Goal: Entertainment & Leisure: Consume media (video, audio)

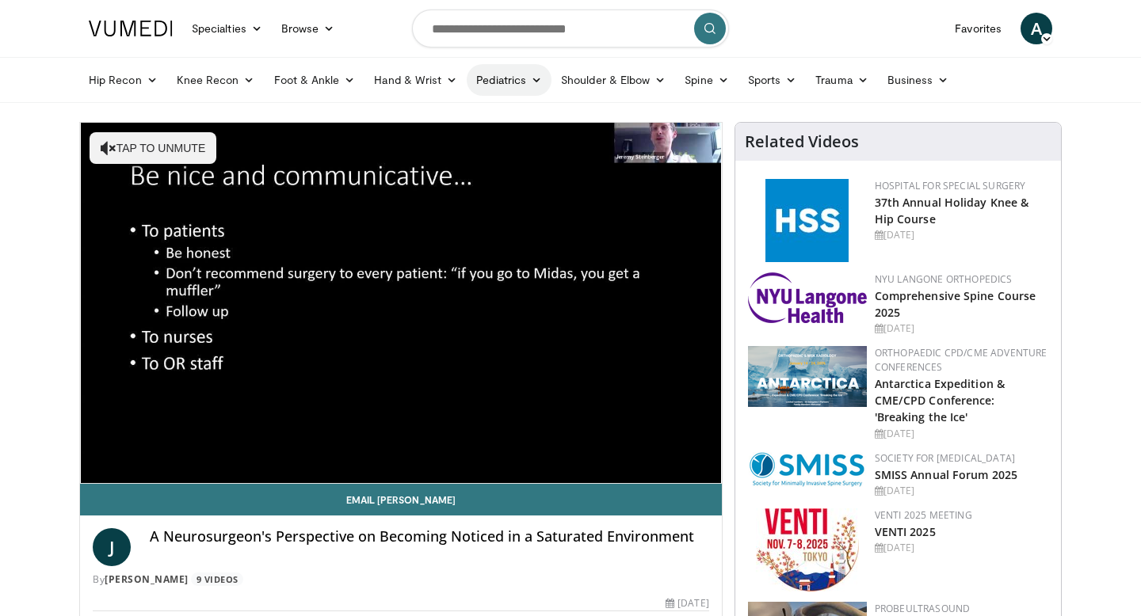
click at [533, 78] on icon at bounding box center [536, 79] width 11 height 11
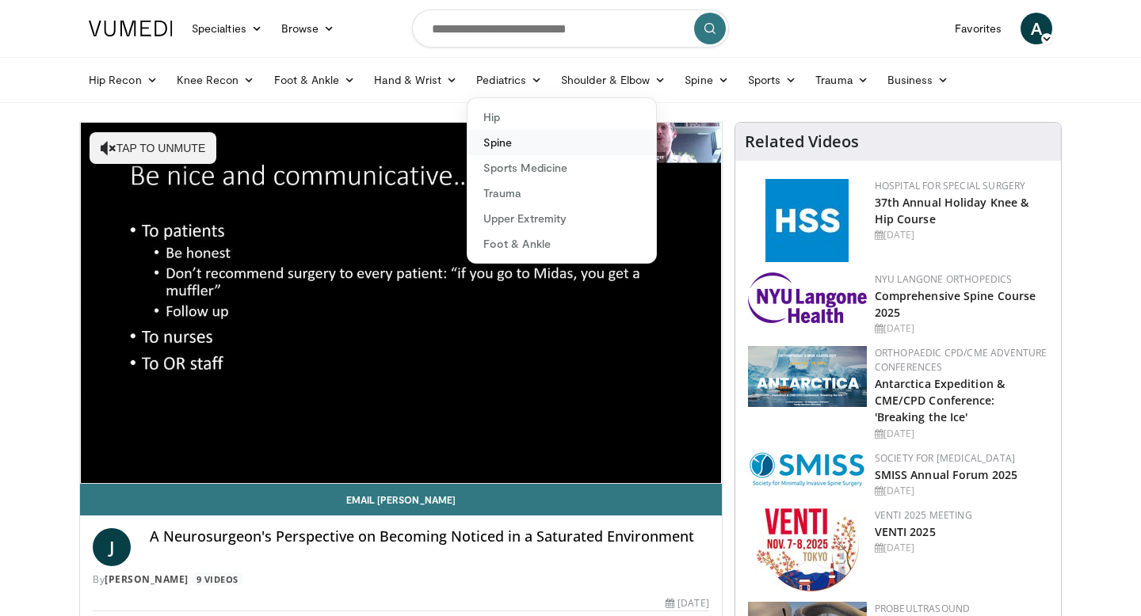
click at [499, 141] on link "Spine" at bounding box center [561, 142] width 189 height 25
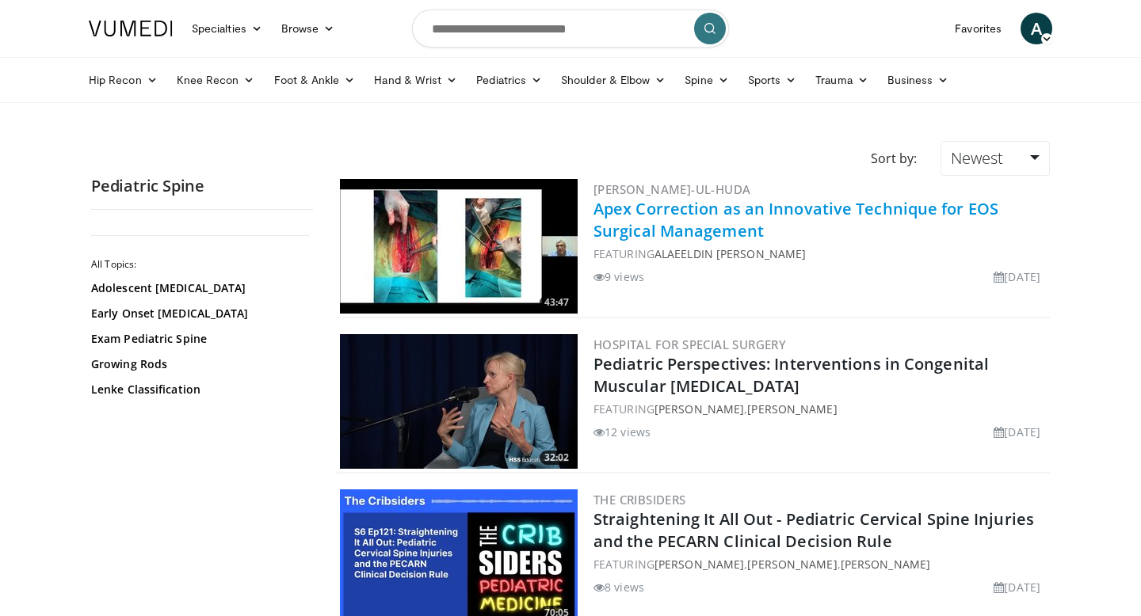
click at [711, 208] on link "Apex Correction as an Innovative Technique for EOS Surgical Management" at bounding box center [795, 220] width 405 height 44
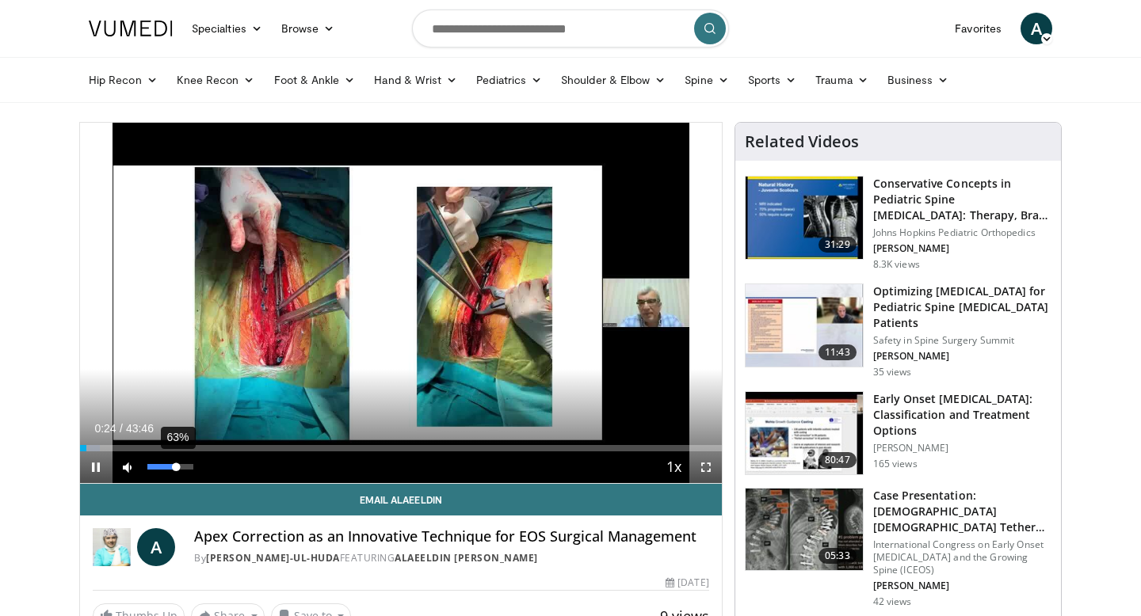
click at [176, 471] on div "63%" at bounding box center [170, 468] width 55 height 32
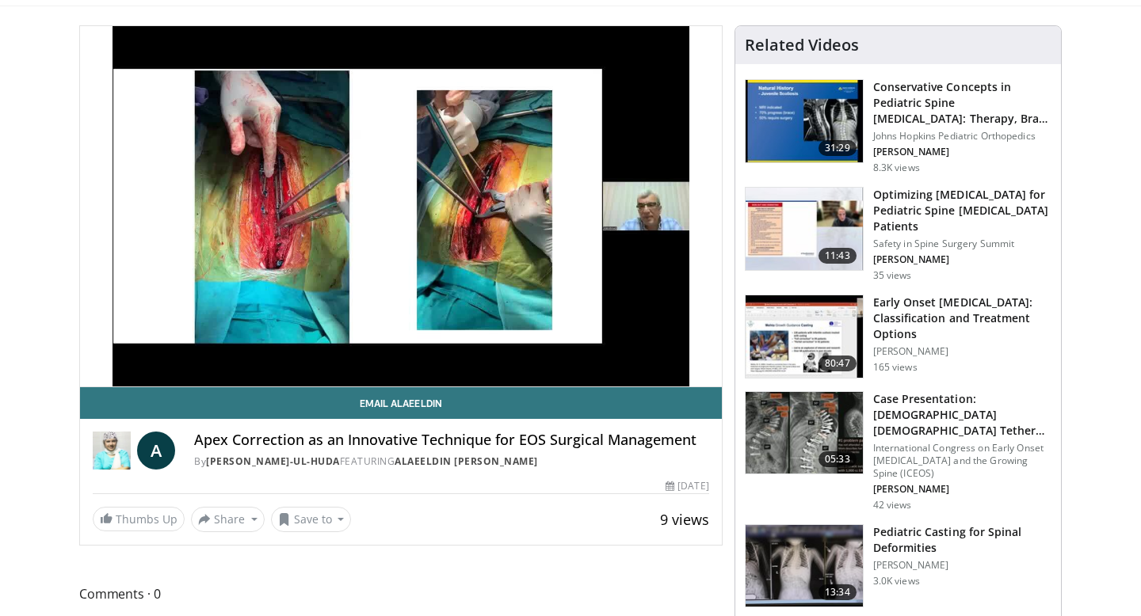
scroll to position [103, 0]
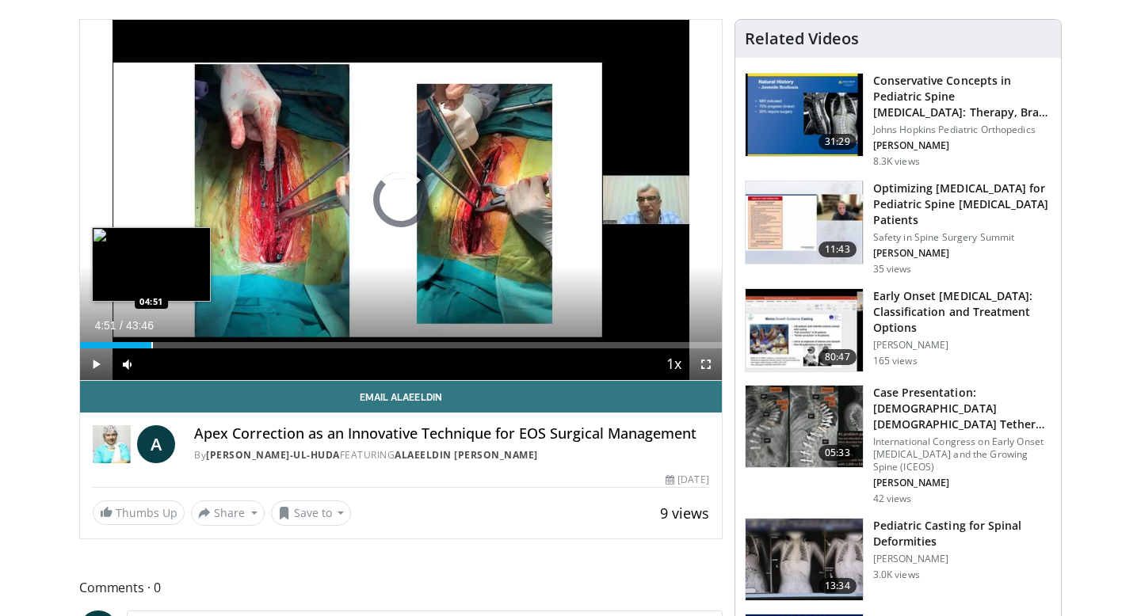
click at [151, 342] on div "Progress Bar" at bounding box center [152, 345] width 2 height 6
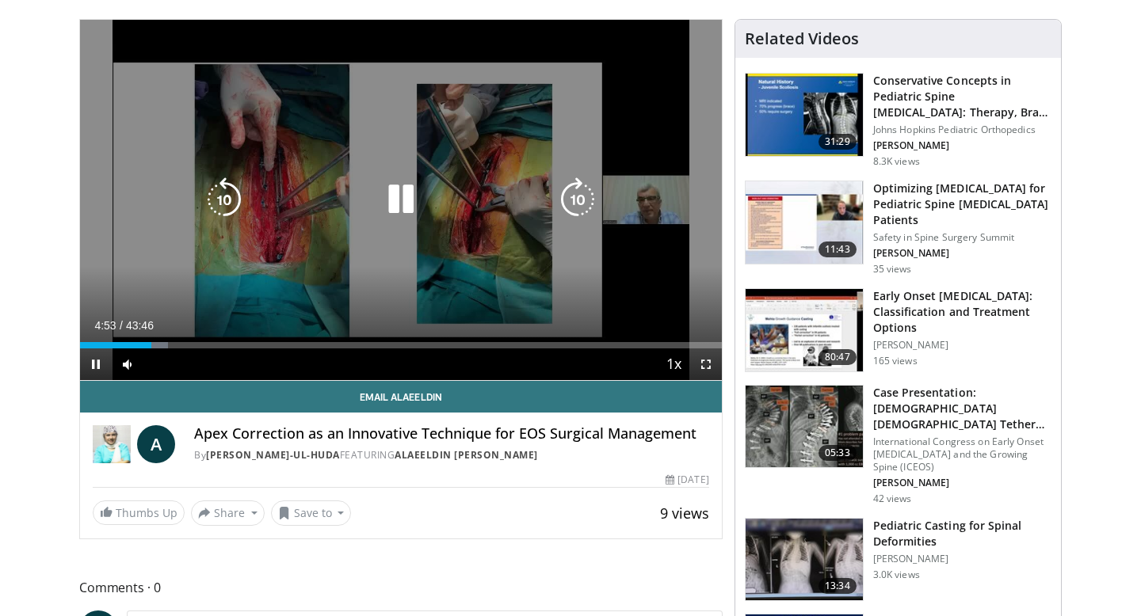
click at [199, 346] on video-js "**********" at bounding box center [401, 200] width 642 height 361
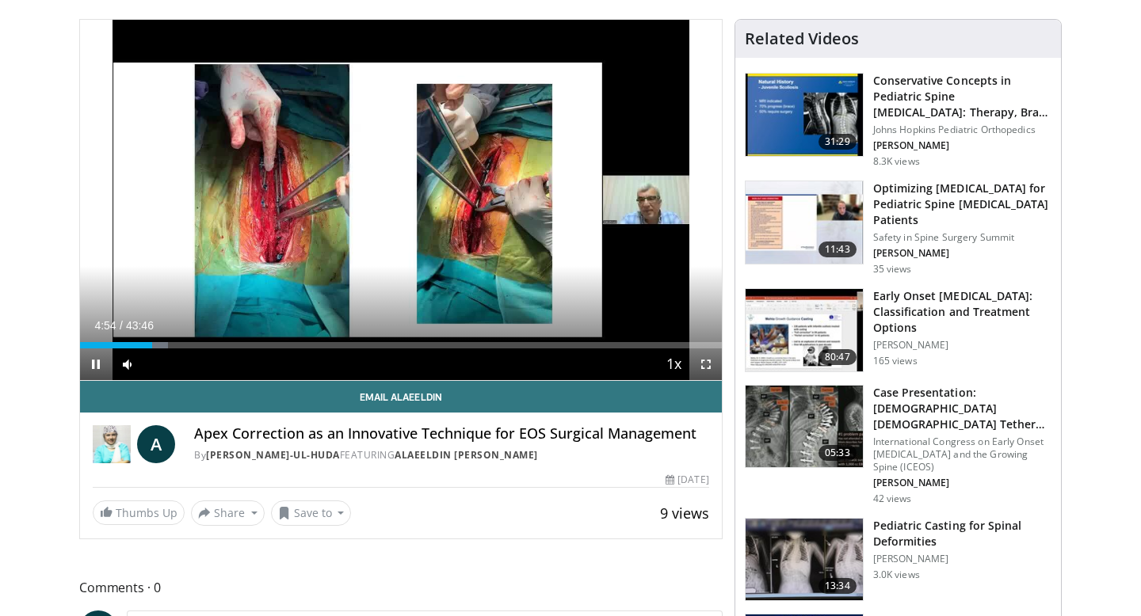
click at [193, 349] on div "Current Time 4:54 / Duration 43:46 Pause Skip Backward Skip Forward Mute 63% Lo…" at bounding box center [401, 365] width 642 height 32
click at [185, 352] on div "Current Time 4:56 / Duration 43:46 Pause Skip Backward Skip Forward Mute 63% Lo…" at bounding box center [401, 365] width 642 height 32
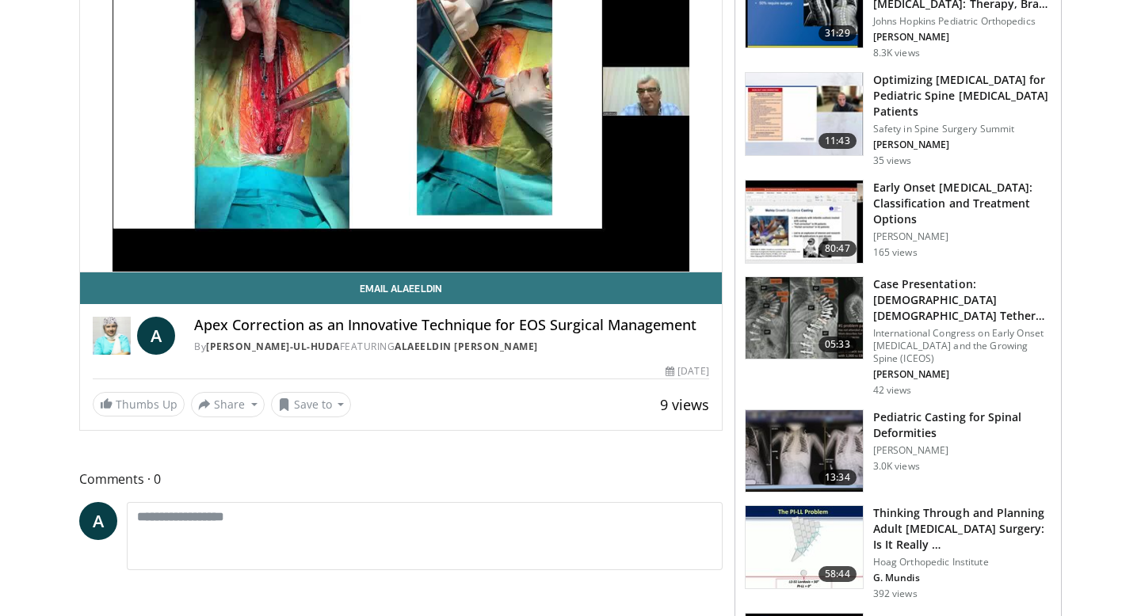
scroll to position [211, 0]
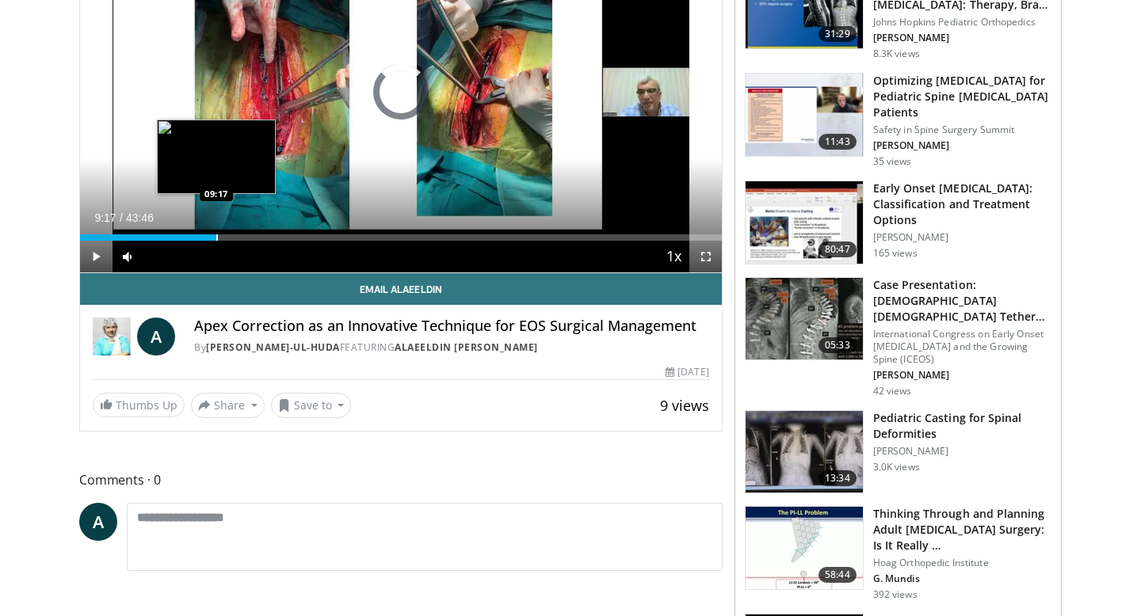
click at [216, 237] on div "Progress Bar" at bounding box center [217, 237] width 2 height 6
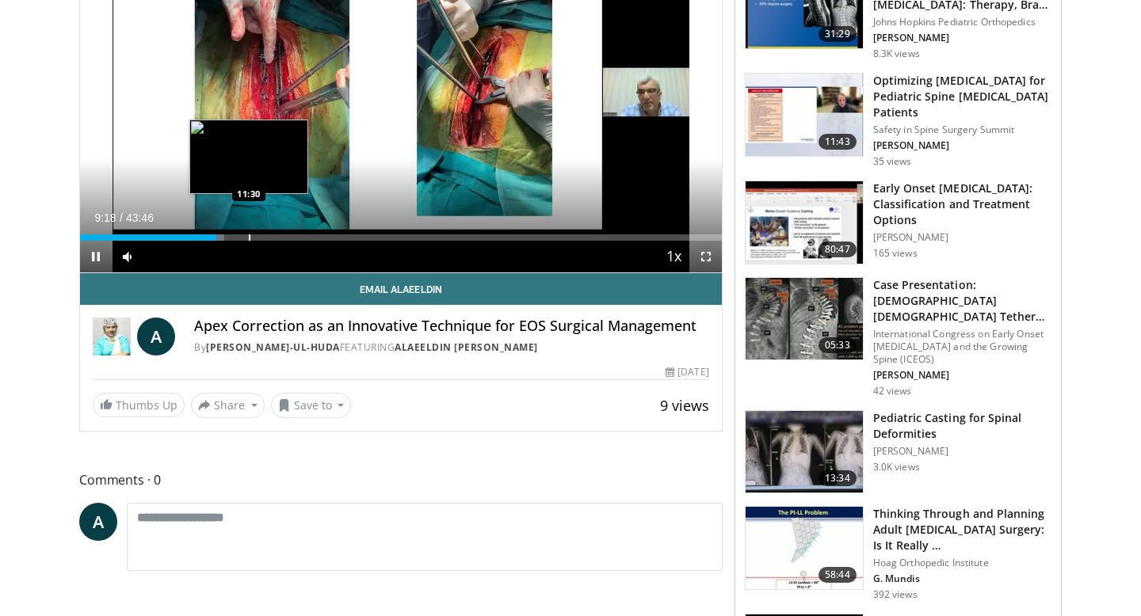
click at [249, 239] on div "Progress Bar" at bounding box center [250, 237] width 2 height 6
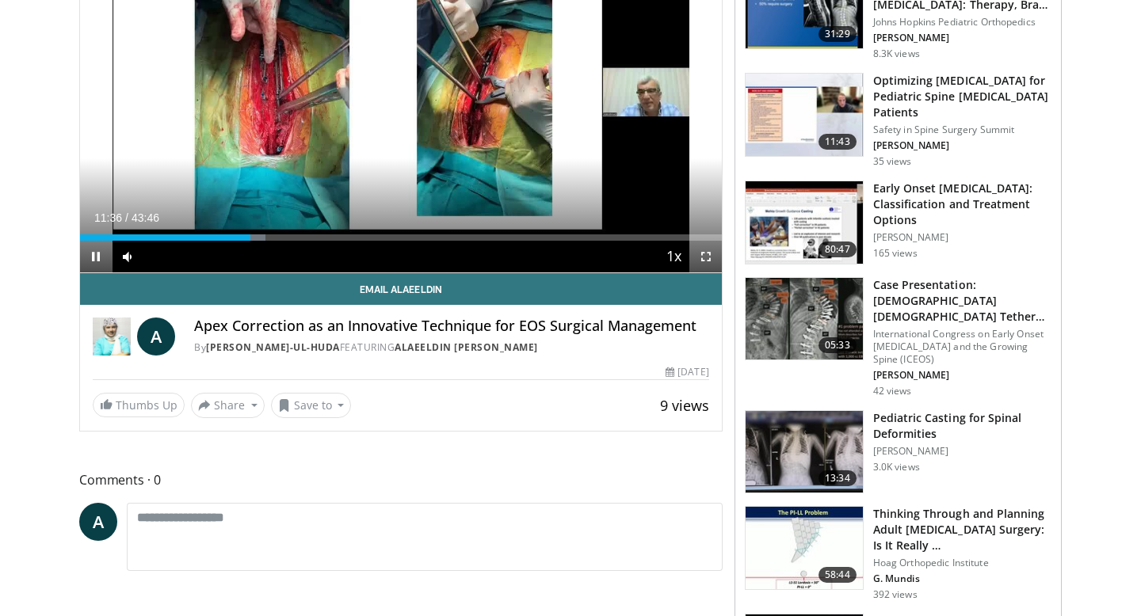
click at [292, 241] on div "Current Time 11:36 / Duration 43:46 Pause Skip Backward Skip Forward Mute 63% L…" at bounding box center [401, 257] width 642 height 32
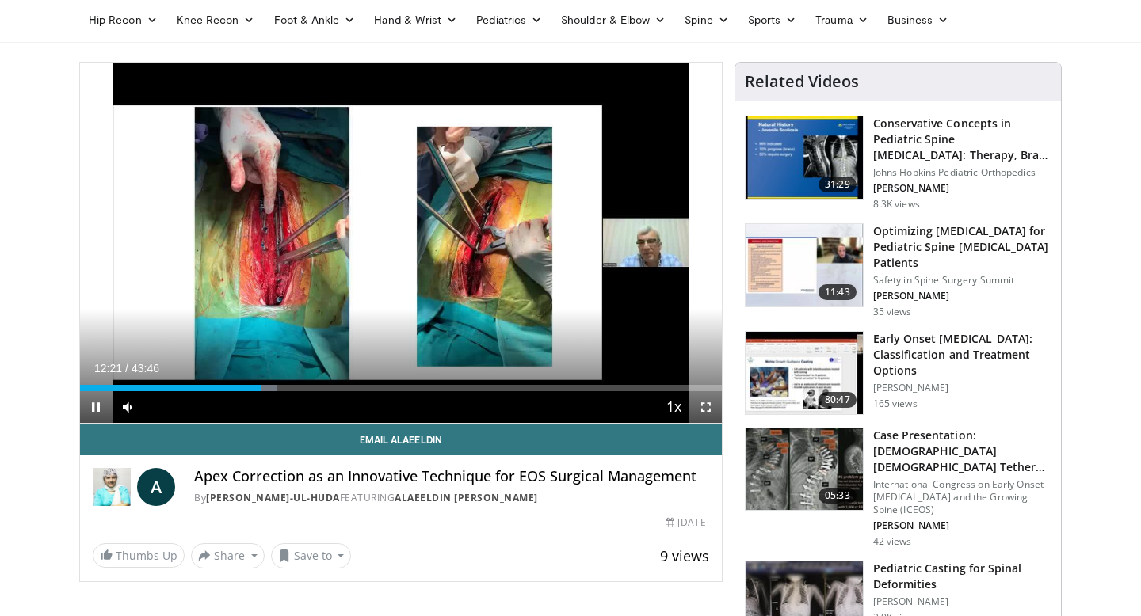
scroll to position [37, 0]
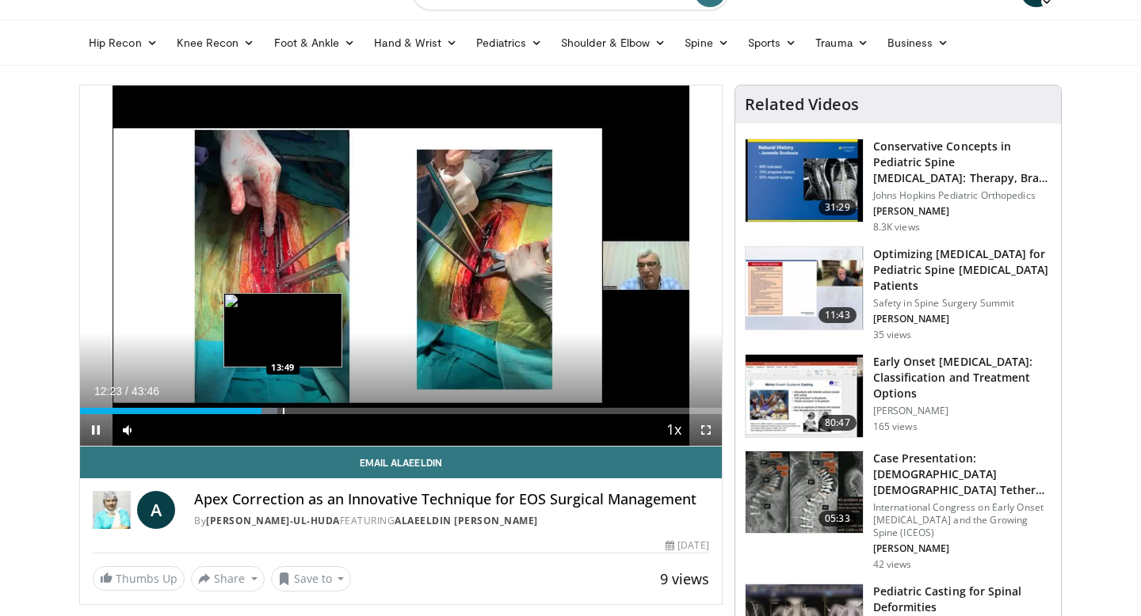
click at [283, 410] on div "Progress Bar" at bounding box center [284, 411] width 2 height 6
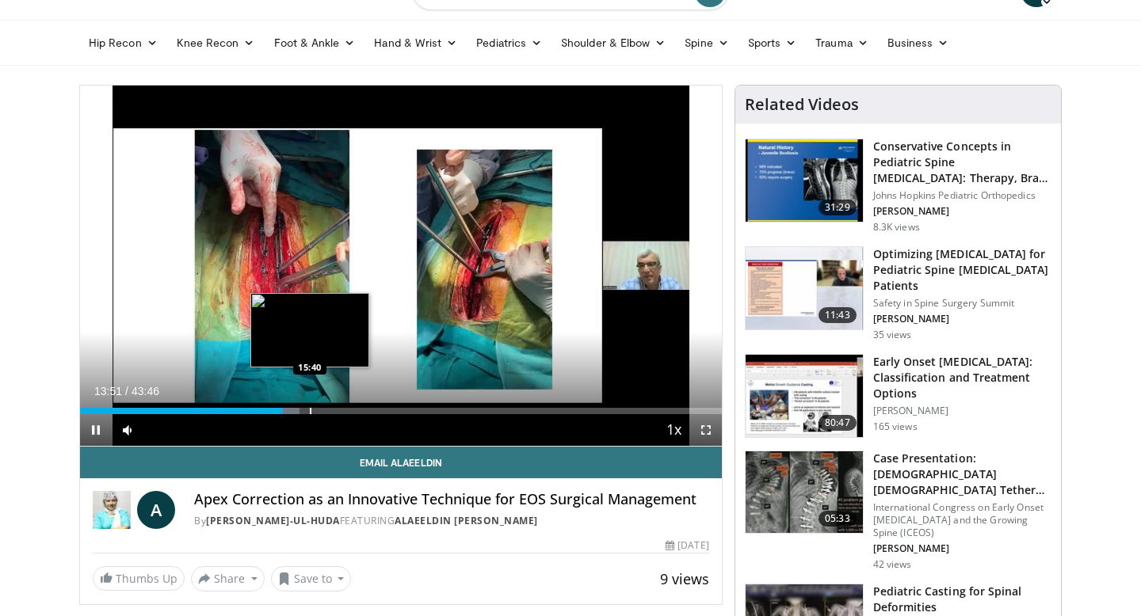
click at [310, 409] on div "Progress Bar" at bounding box center [311, 411] width 2 height 6
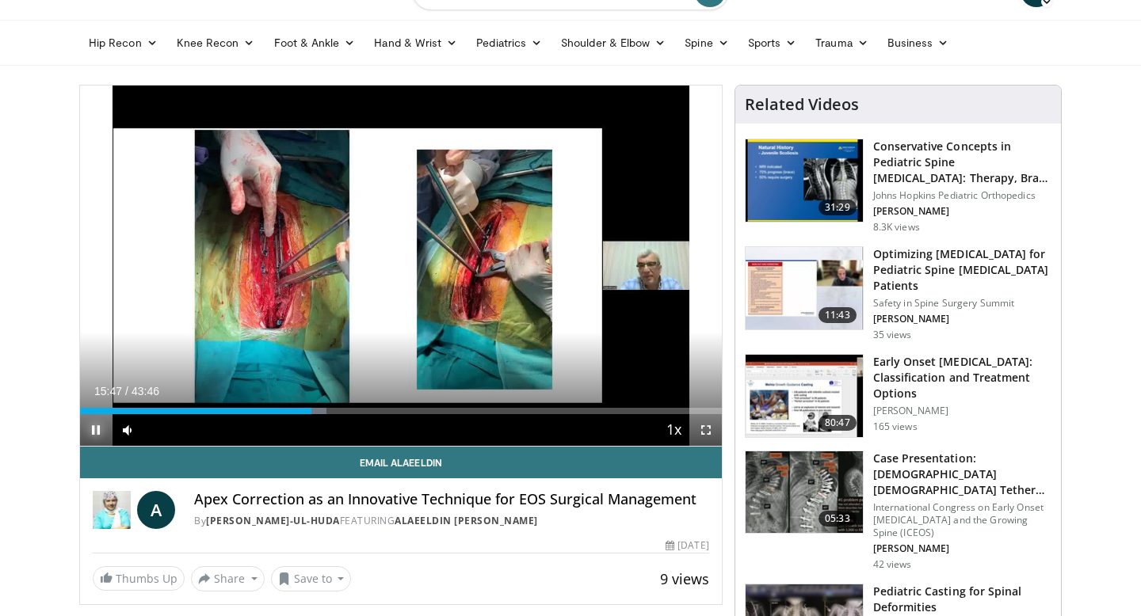
click at [93, 432] on span "Video Player" at bounding box center [96, 430] width 32 height 32
